Goal: Task Accomplishment & Management: Manage account settings

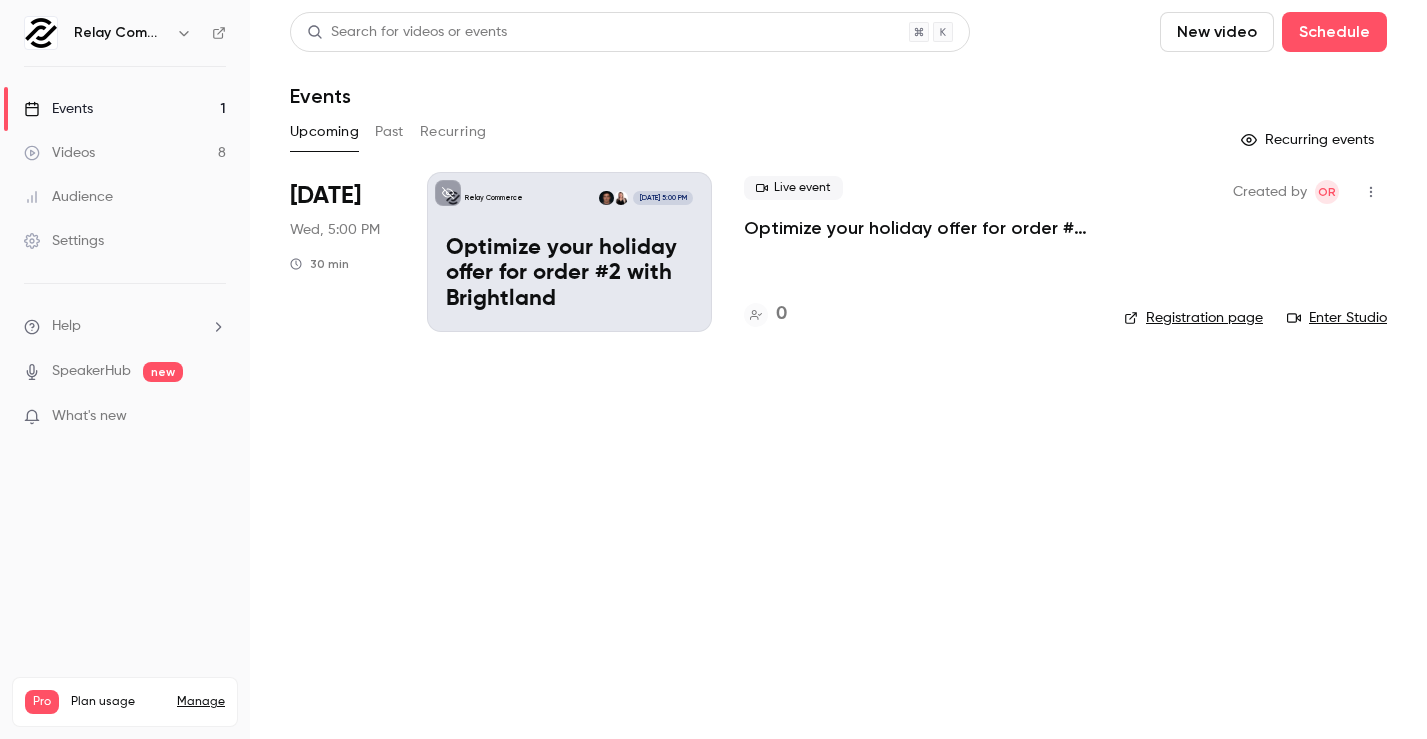
click at [661, 271] on p "Optimize your holiday offer for order #2 with Brightland" at bounding box center [569, 274] width 247 height 77
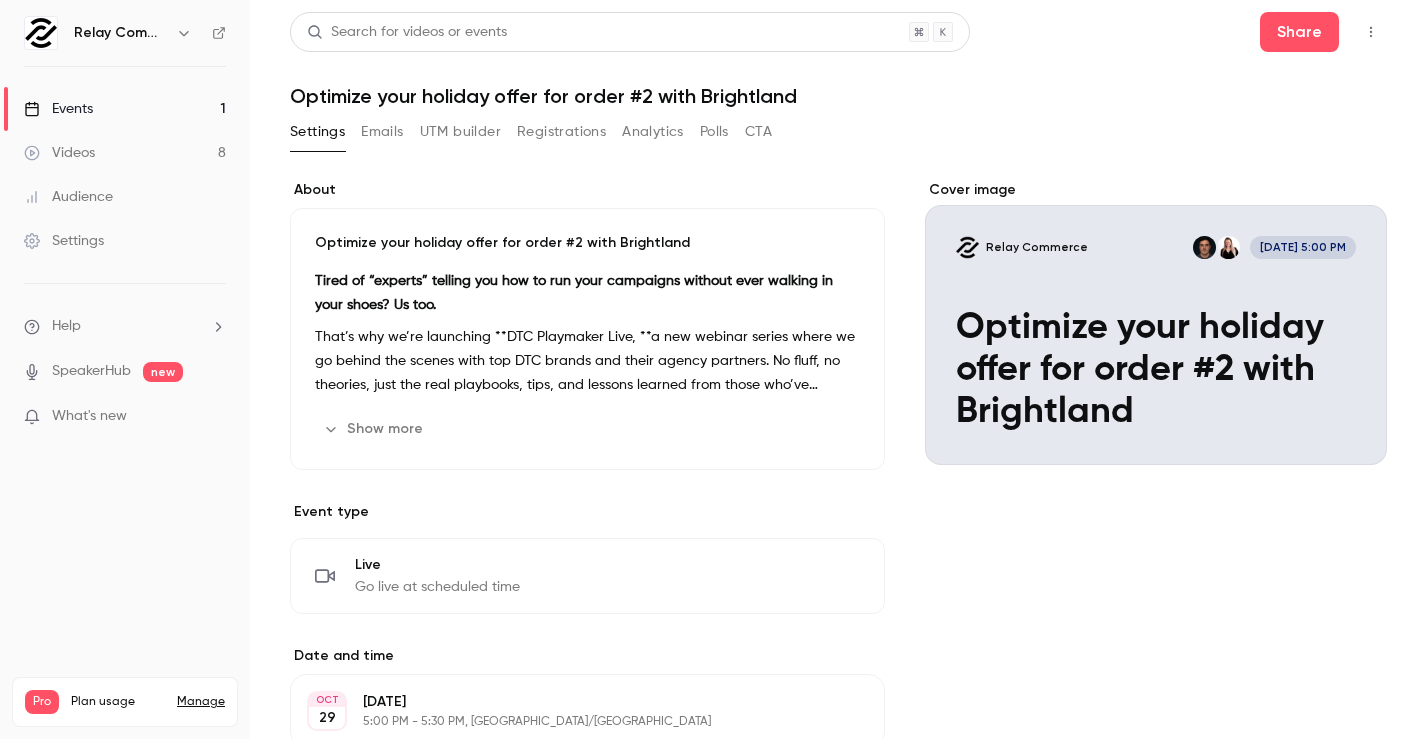
click at [1024, 315] on div "Cover image" at bounding box center [1156, 322] width 462 height 285
click at [0, 0] on input "Relay Commerce [DATE] 5:00 PM Optimize your holiday offer for order #2 with Bri…" at bounding box center [0, 0] width 0 height 0
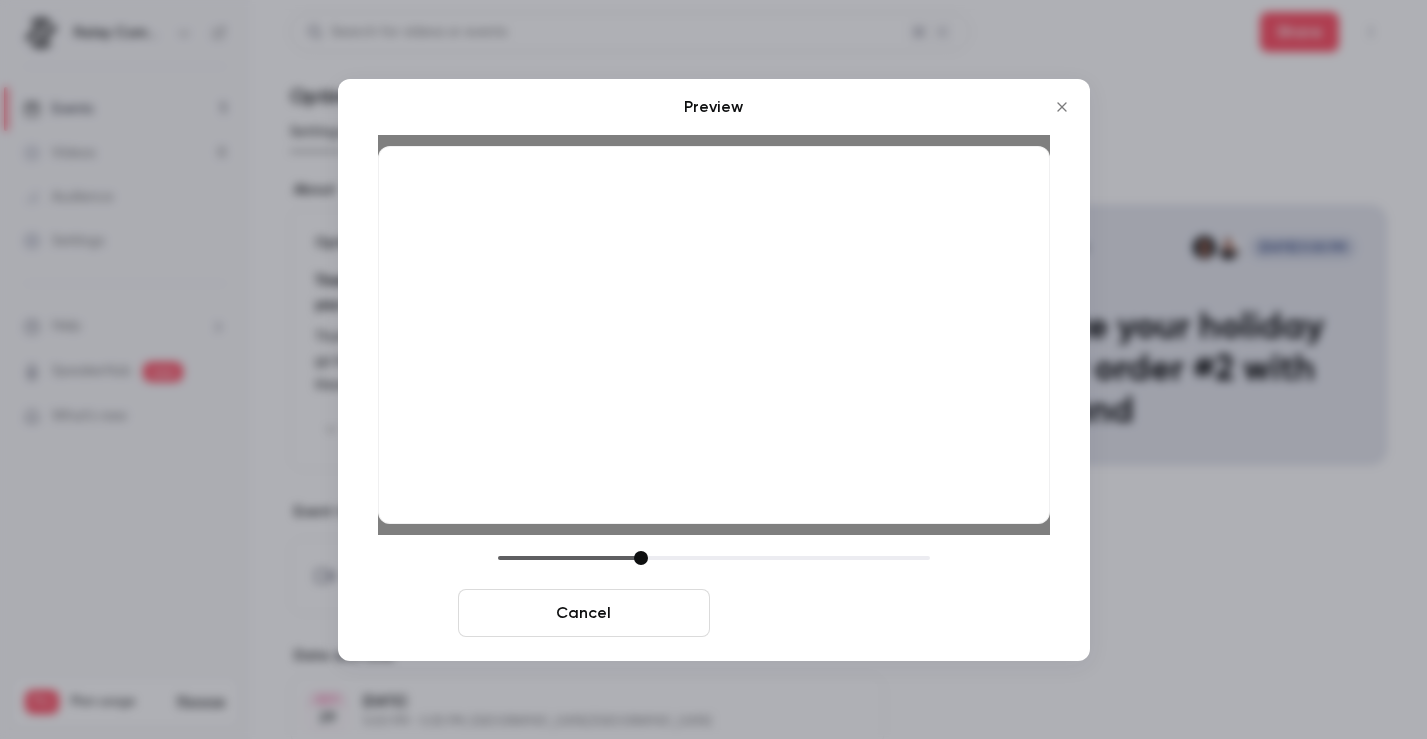
click at [827, 617] on button "Save cover" at bounding box center [844, 613] width 252 height 48
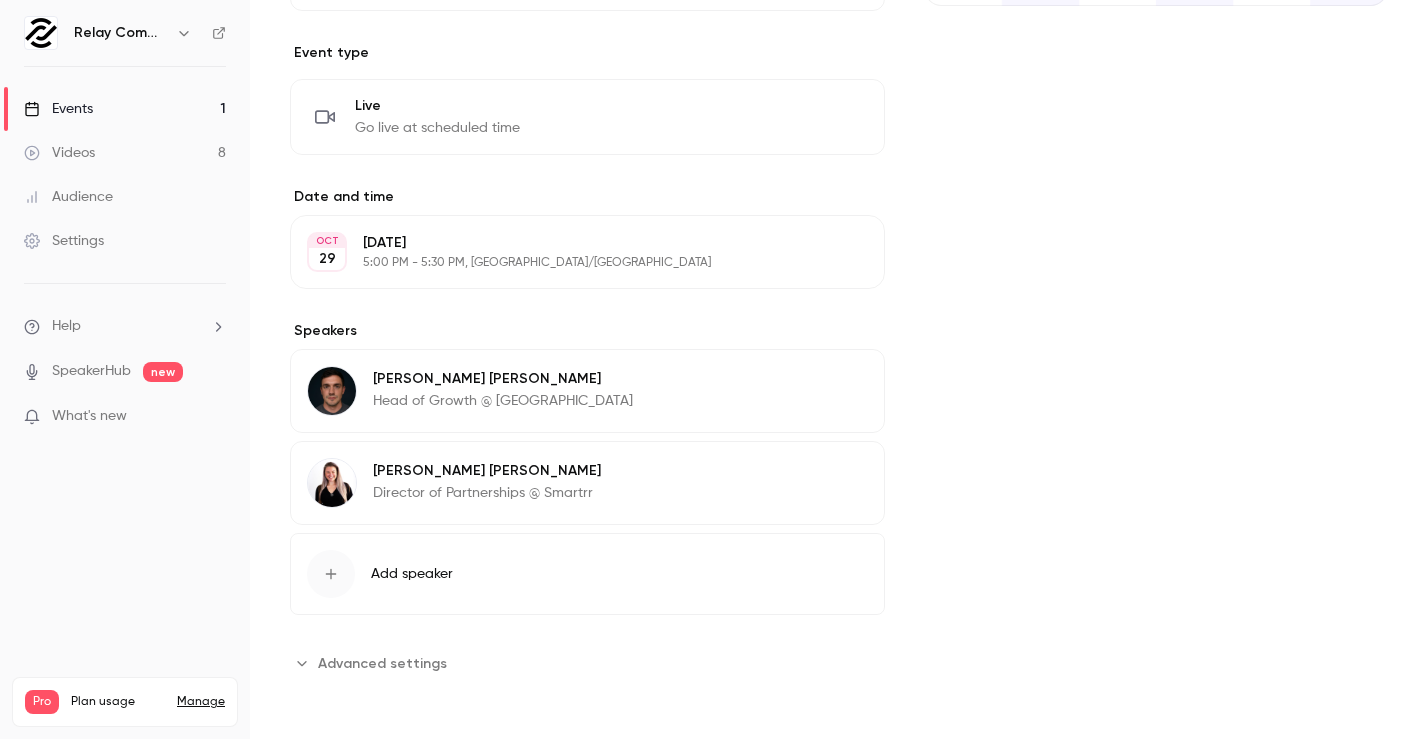
scroll to position [459, 0]
click at [840, 466] on button "Edit" at bounding box center [831, 474] width 73 height 32
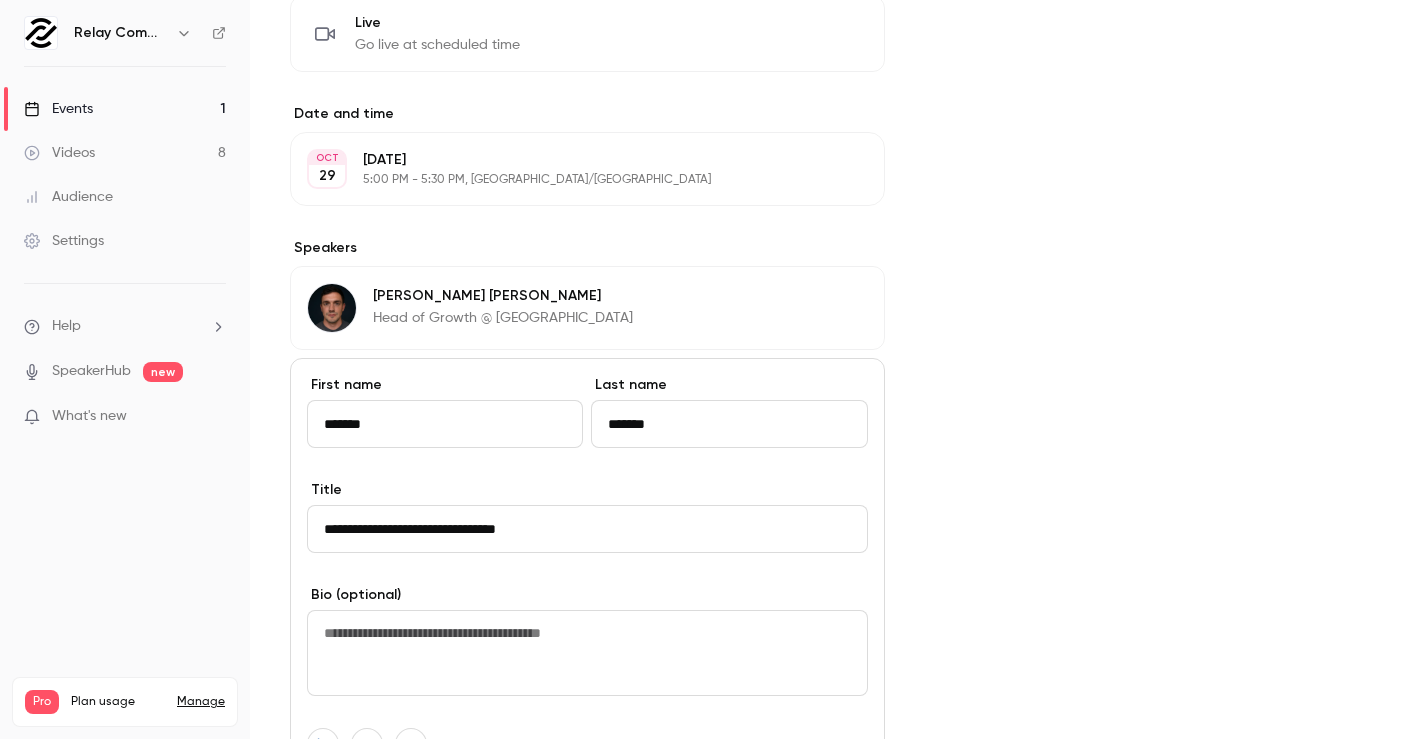
scroll to position [559, 0]
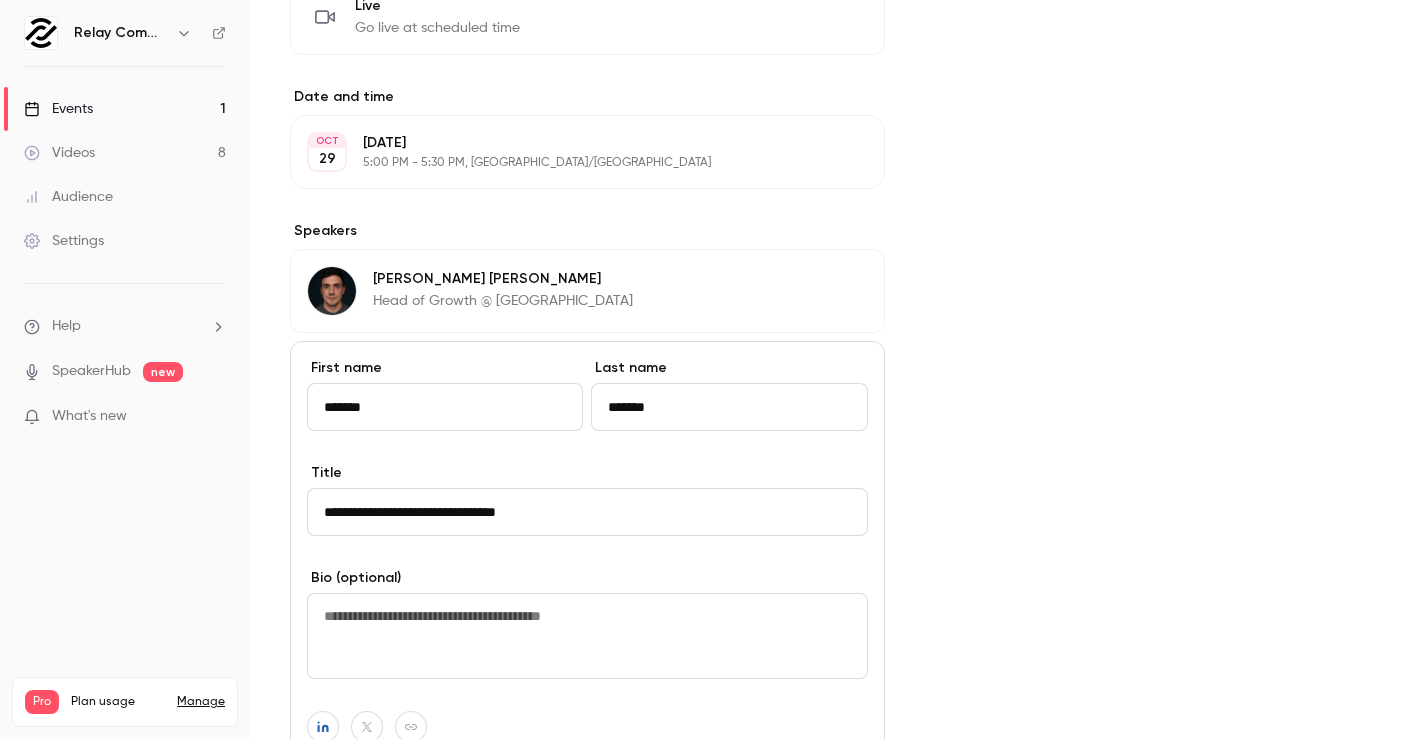
drag, startPoint x: 472, startPoint y: 512, endPoint x: 459, endPoint y: 510, distance: 13.2
click at [459, 510] on input "**********" at bounding box center [587, 512] width 561 height 48
click at [1043, 502] on div "Cover image" at bounding box center [1156, 347] width 462 height 1453
drag, startPoint x: 473, startPoint y: 507, endPoint x: 279, endPoint y: 505, distance: 194.0
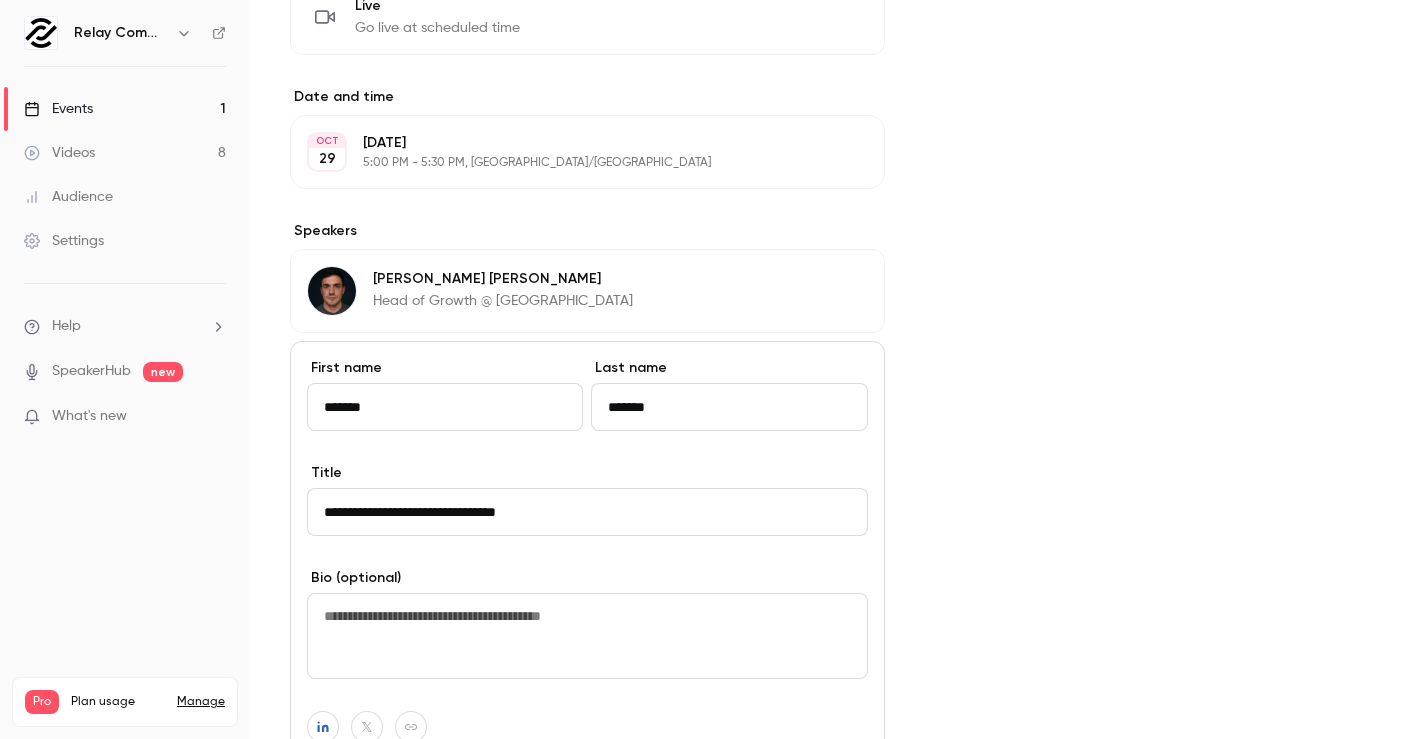
click at [279, 505] on main "Search for videos or events Share Optimize your holiday offer for order #2 with…" at bounding box center [838, 369] width 1177 height 739
drag, startPoint x: 516, startPoint y: 512, endPoint x: 464, endPoint y: 508, distance: 52.2
click at [464, 508] on input "**********" at bounding box center [587, 512] width 561 height 48
type input "**********"
click at [1048, 446] on div "Cover image" at bounding box center [1156, 347] width 462 height 1453
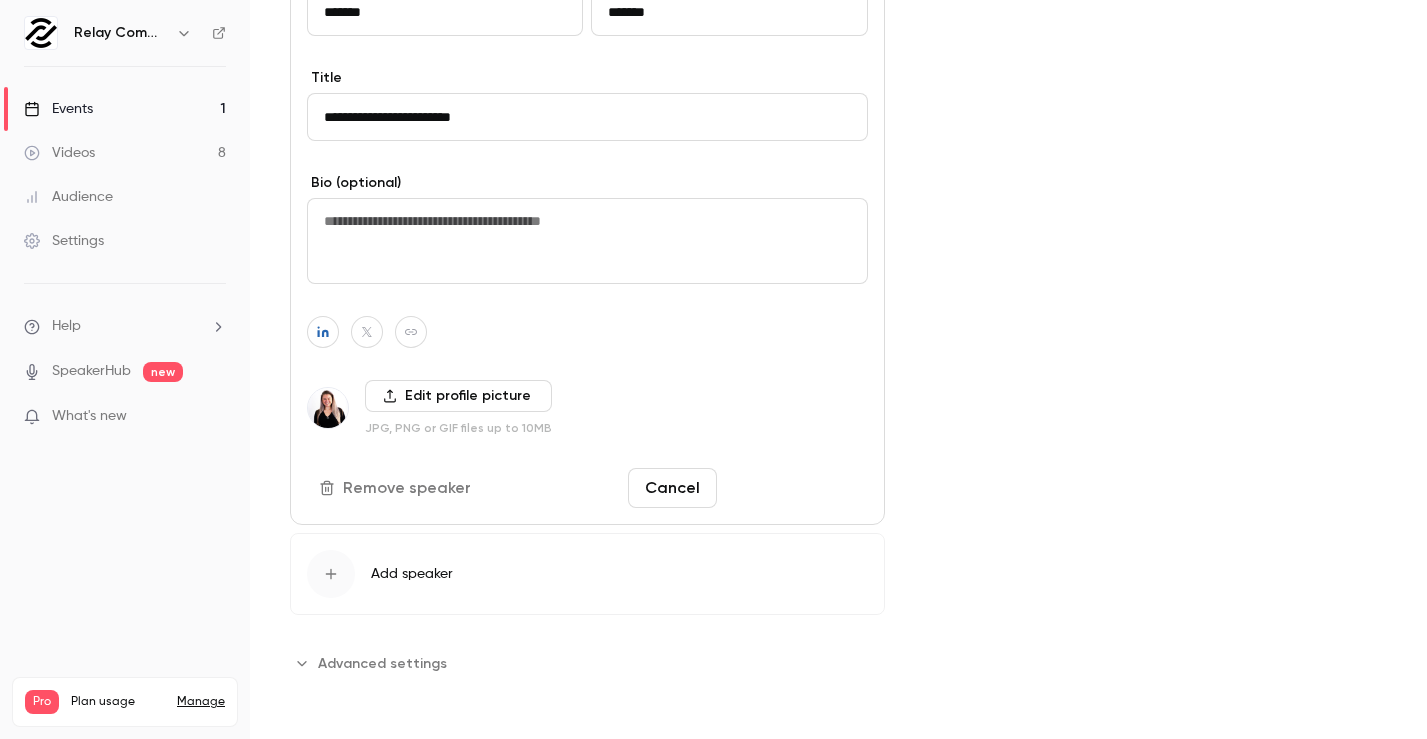
click at [822, 490] on button "Save changes" at bounding box center [796, 488] width 143 height 40
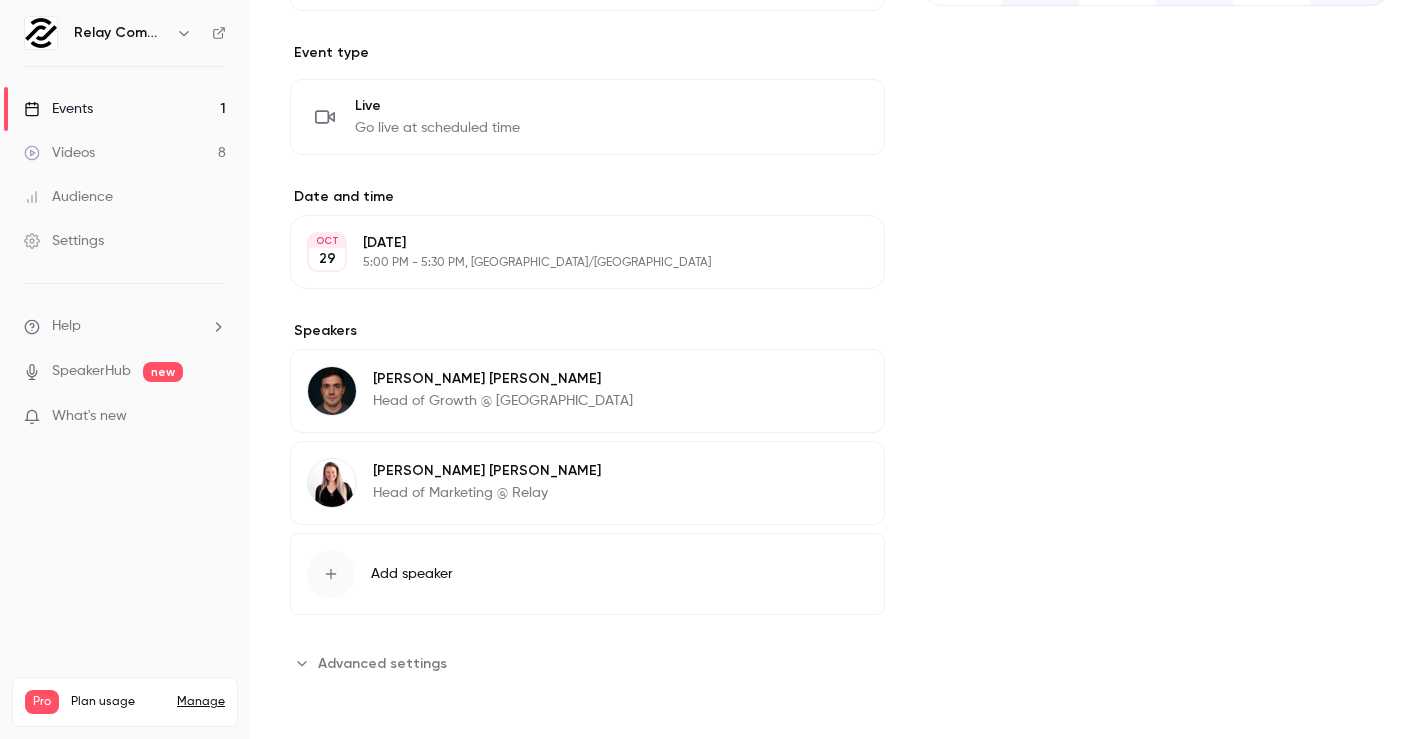
scroll to position [459, 0]
click at [402, 580] on span "Add speaker" at bounding box center [412, 574] width 82 height 20
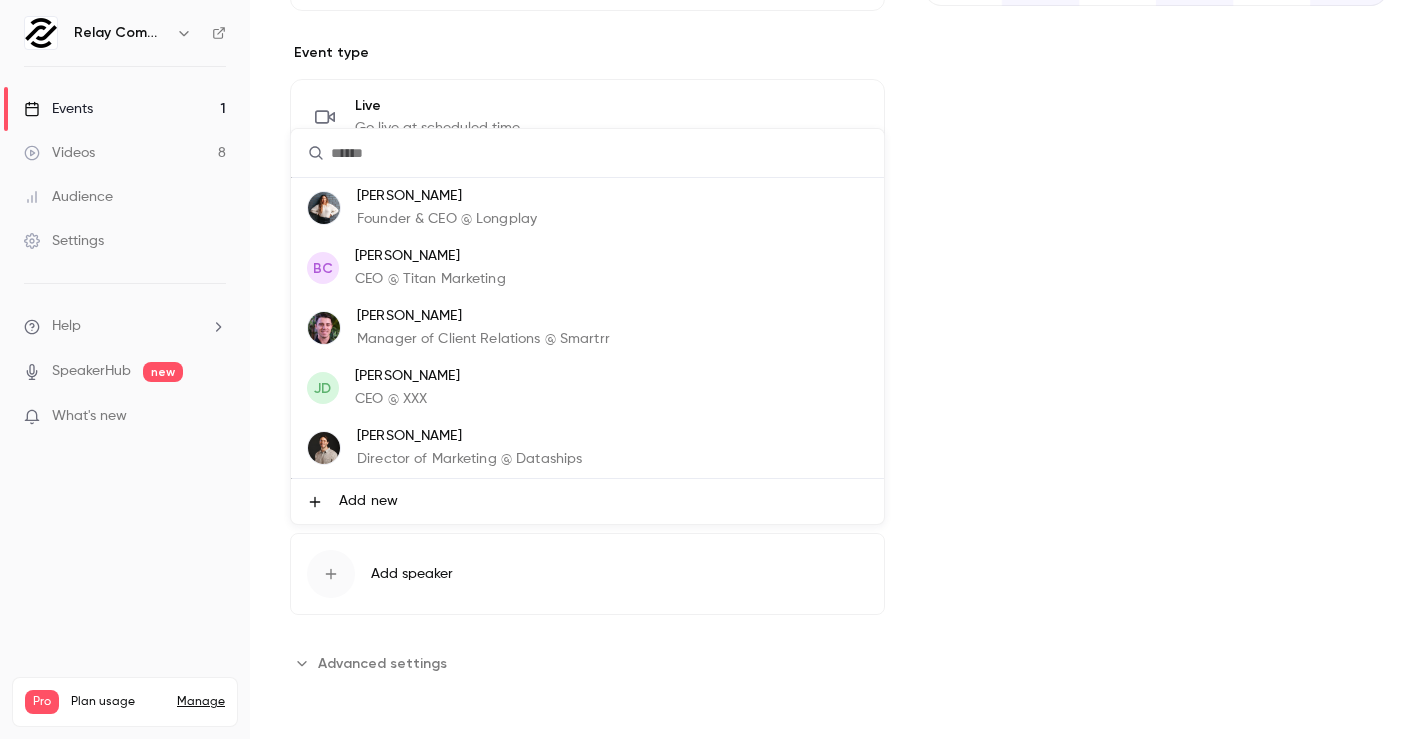
scroll to position [0, 0]
click at [379, 492] on span "Add new" at bounding box center [368, 501] width 59 height 21
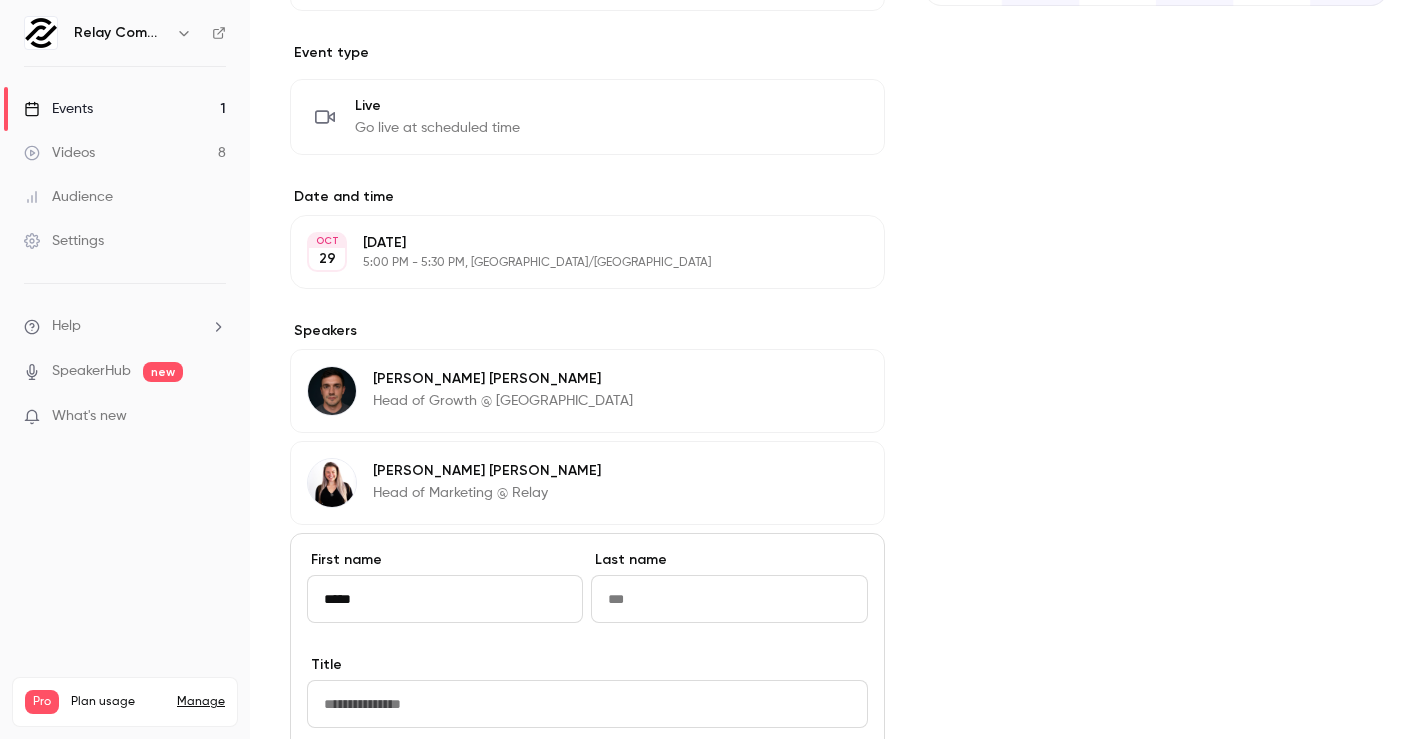
type input "******"
